Goal: Task Accomplishment & Management: Complete application form

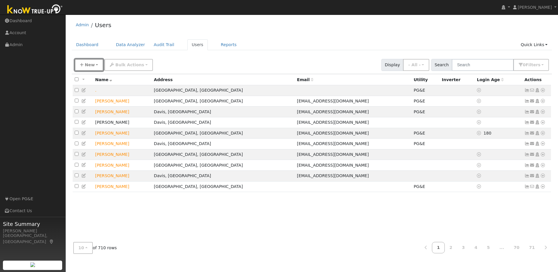
click at [90, 66] on span "New" at bounding box center [90, 64] width 10 height 5
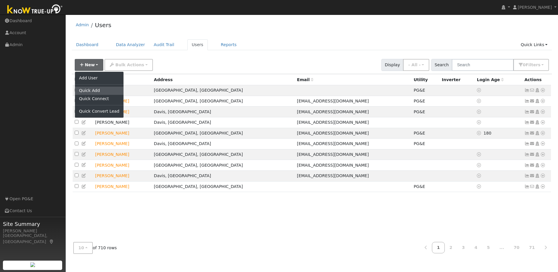
click at [94, 89] on link "Quick Add" at bounding box center [99, 91] width 48 height 8
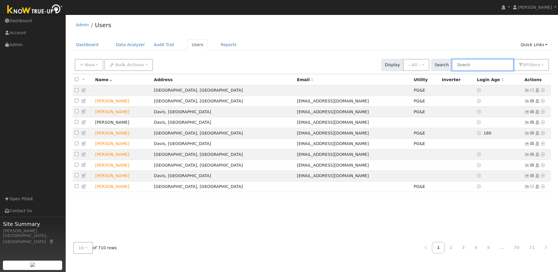
click at [291, 66] on input "text" at bounding box center [483, 65] width 62 height 12
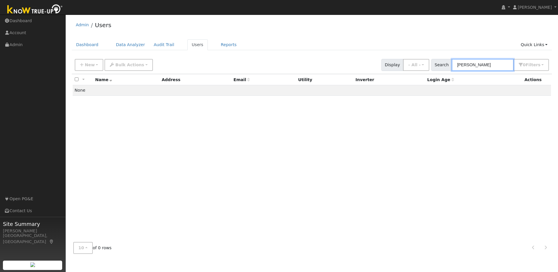
drag, startPoint x: 487, startPoint y: 67, endPoint x: 455, endPoint y: 67, distance: 31.5
click at [291, 67] on div "Search [PERSON_NAME] 0 Filter s Role Show - All - Show Leads Admin Billing Admi…" at bounding box center [491, 65] width 118 height 12
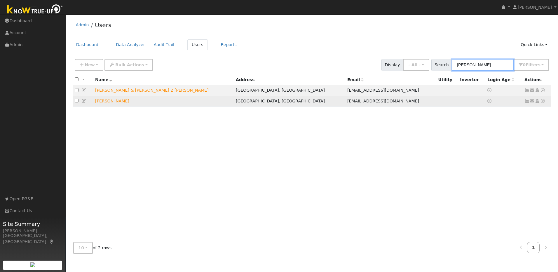
type input "[PERSON_NAME]"
click at [291, 103] on icon at bounding box center [542, 101] width 5 height 4
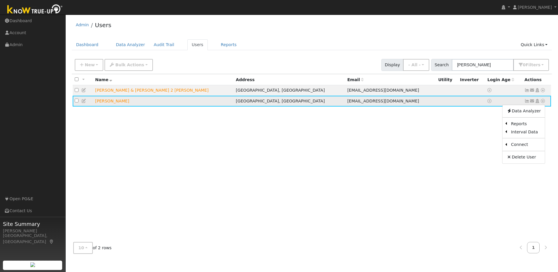
click at [82, 100] on icon at bounding box center [83, 101] width 5 height 4
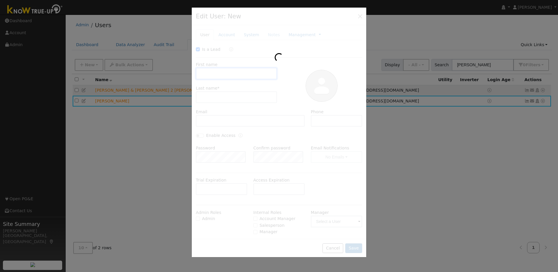
checkbox input "true"
type input "[PERSON_NAME]"
type input "Rhoner"
type input "[EMAIL_ADDRESS][DOMAIN_NAME]"
type input "[PHONE_NUMBER]"
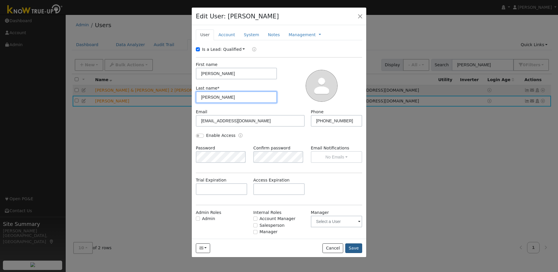
type input "[PERSON_NAME]"
click at [291, 187] on button "Save" at bounding box center [353, 249] width 17 height 10
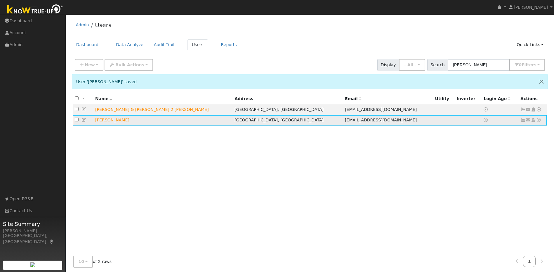
click at [291, 122] on icon at bounding box center [538, 120] width 5 height 4
click at [291, 165] on link "Utility" at bounding box center [478, 164] width 41 height 8
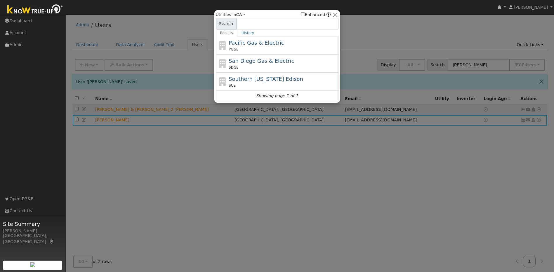
click at [290, 47] on div "PG&E" at bounding box center [283, 49] width 108 height 5
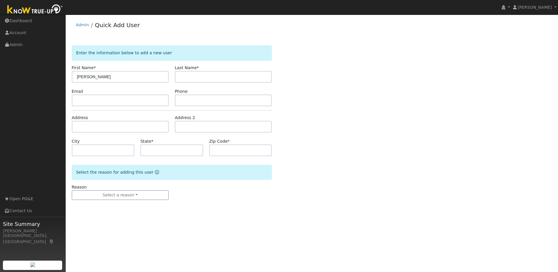
type input "[PERSON_NAME]"
click at [222, 77] on input "text" at bounding box center [223, 77] width 97 height 12
type input "Rhoner"
click at [104, 101] on input "text" at bounding box center [120, 101] width 97 height 12
type input "[EMAIL_ADDRESS][DOMAIN_NAME]"
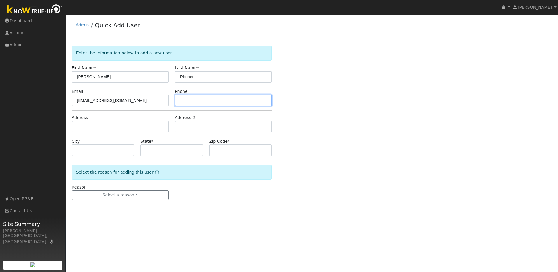
click at [237, 104] on input "text" at bounding box center [223, 101] width 97 height 12
paste input "[PHONE_NUMBER]"
type input "[PHONE_NUMBER]"
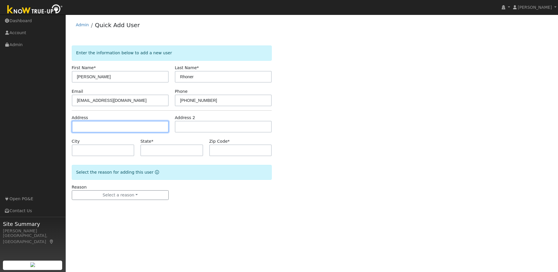
click at [145, 127] on input "text" at bounding box center [120, 127] width 97 height 12
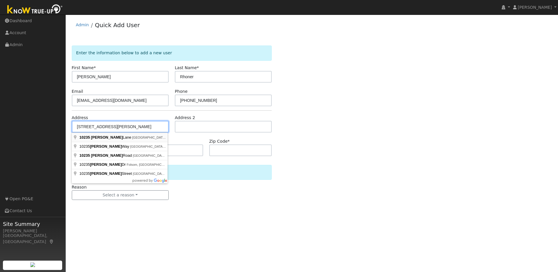
type input "[STREET_ADDRESS][PERSON_NAME]"
type input "Auburn"
type input "CA"
type input "95603"
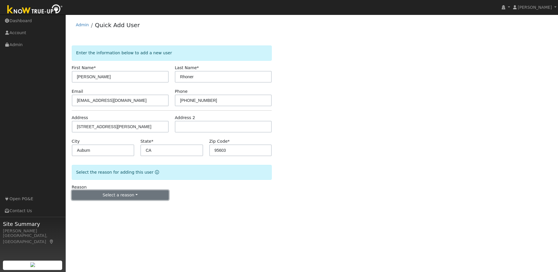
click at [133, 195] on button "Select a reason" at bounding box center [120, 195] width 97 height 10
click at [109, 209] on link "New lead" at bounding box center [104, 207] width 65 height 8
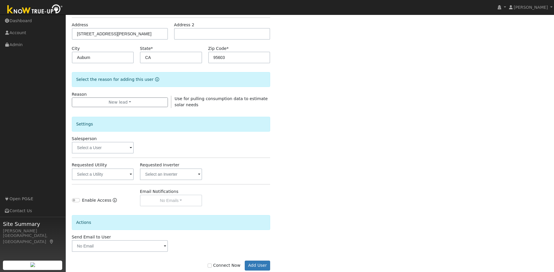
scroll to position [106, 0]
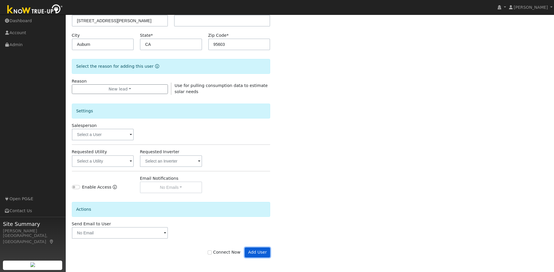
click at [256, 253] on button "Add User" at bounding box center [257, 253] width 25 height 10
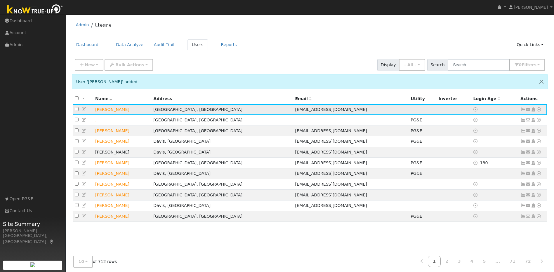
click at [84, 111] on icon at bounding box center [83, 109] width 5 height 4
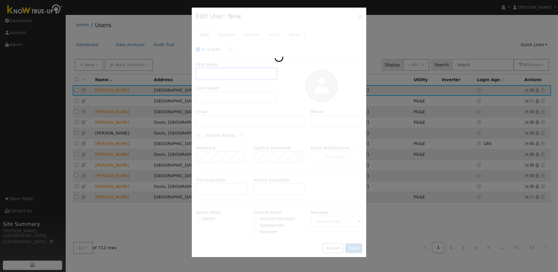
checkbox input "true"
type input "[PERSON_NAME]"
type input "Rhoner"
type input "[EMAIL_ADDRESS][DOMAIN_NAME]"
type input "[PHONE_NUMBER]"
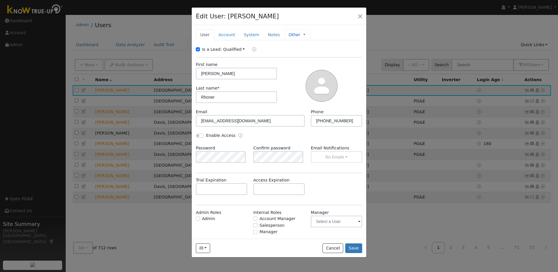
click at [291, 35] on link "Other" at bounding box center [295, 35] width 12 height 6
click at [304, 44] on link "Management" at bounding box center [324, 45] width 41 height 8
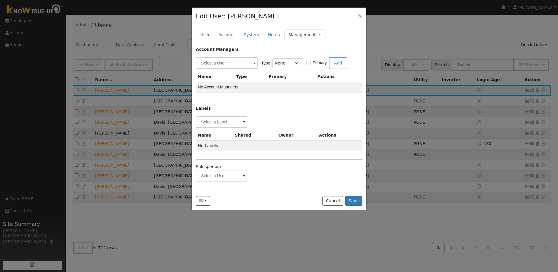
click at [244, 176] on span at bounding box center [244, 176] width 2 height 7
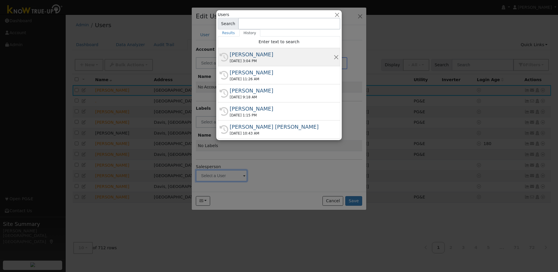
click at [247, 61] on div "10/08/2025 3:04 PM" at bounding box center [282, 60] width 104 height 5
type input "[PERSON_NAME]"
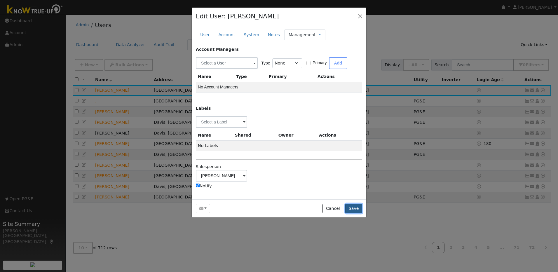
click at [351, 209] on button "Save" at bounding box center [353, 209] width 17 height 10
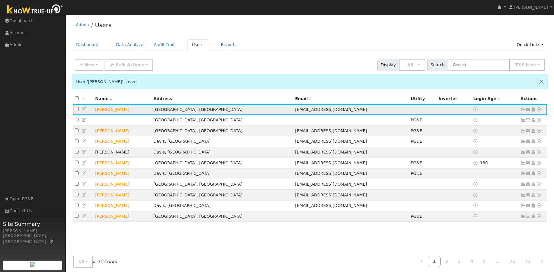
click at [538, 112] on icon at bounding box center [538, 109] width 5 height 4
click at [478, 154] on link "Utility" at bounding box center [478, 154] width 41 height 8
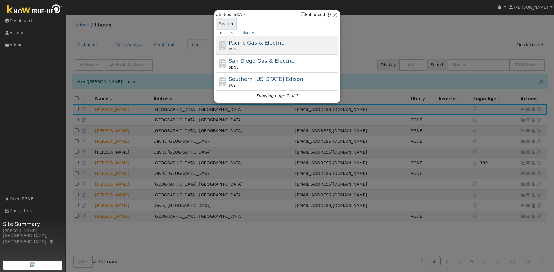
click at [285, 43] on div "Pacific Gas & Electric PG&E" at bounding box center [283, 45] width 108 height 13
